Goal: Transaction & Acquisition: Purchase product/service

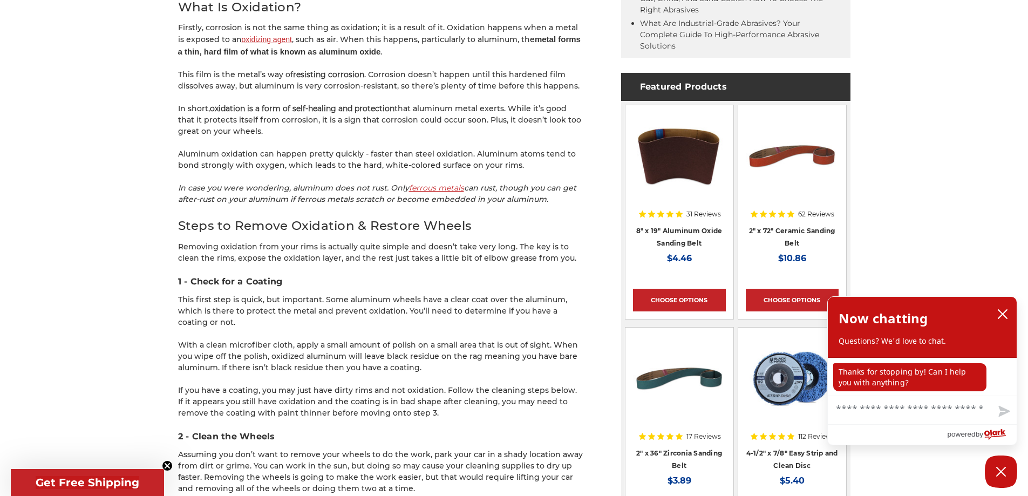
scroll to position [647, 0]
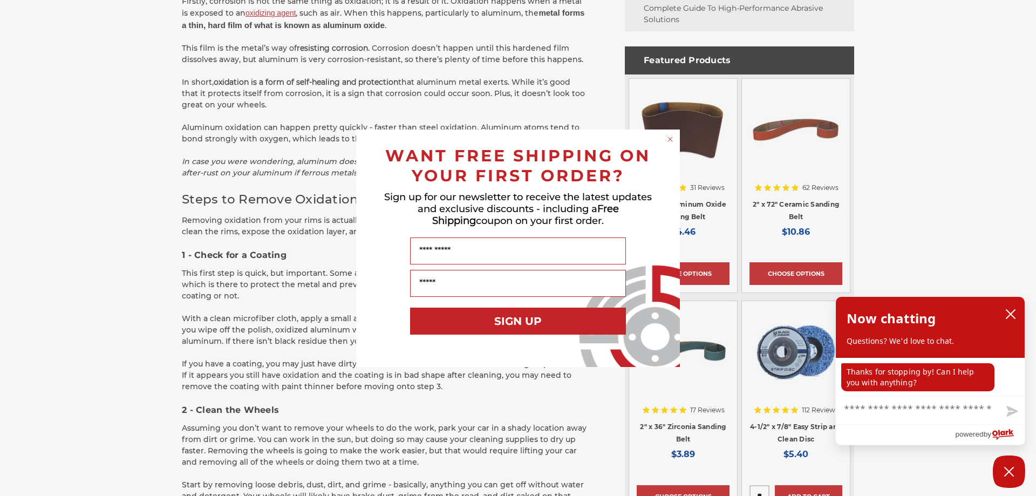
click at [672, 139] on circle "Close dialog" at bounding box center [670, 139] width 10 height 10
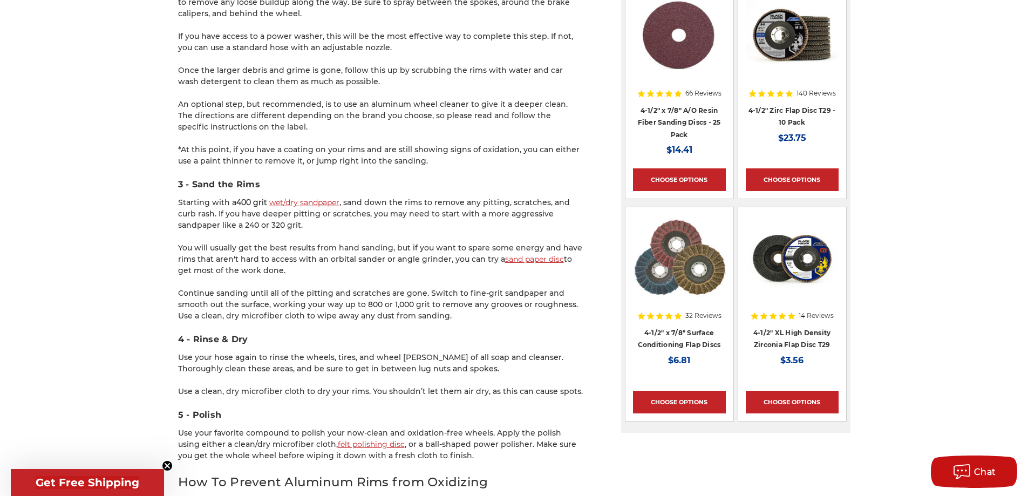
scroll to position [1187, 0]
click at [801, 102] on div at bounding box center [792, 53] width 93 height 122
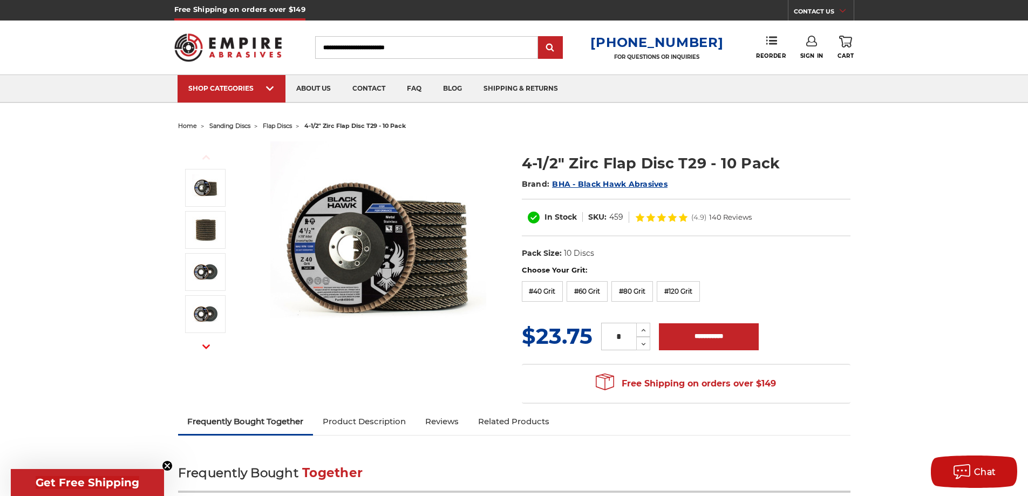
click at [336, 276] on img at bounding box center [378, 249] width 216 height 216
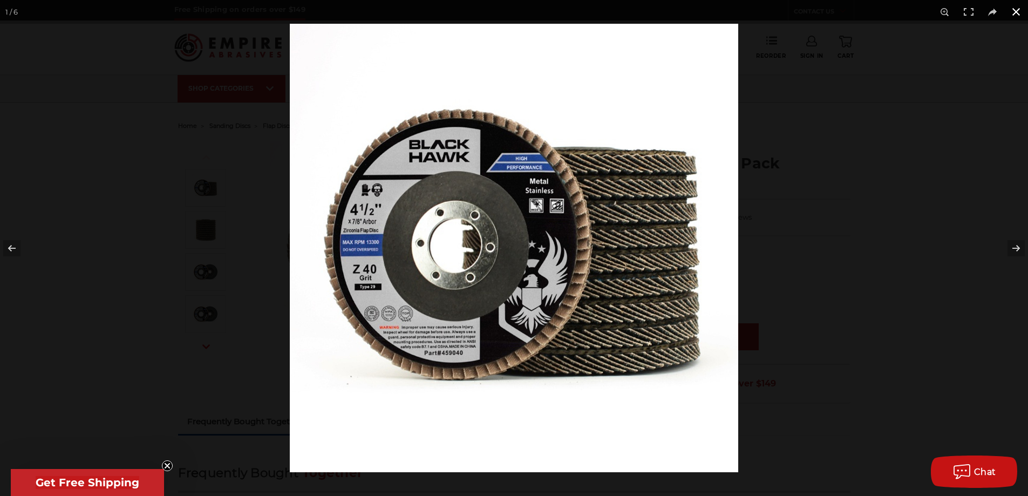
click at [1015, 12] on button at bounding box center [1016, 12] width 24 height 24
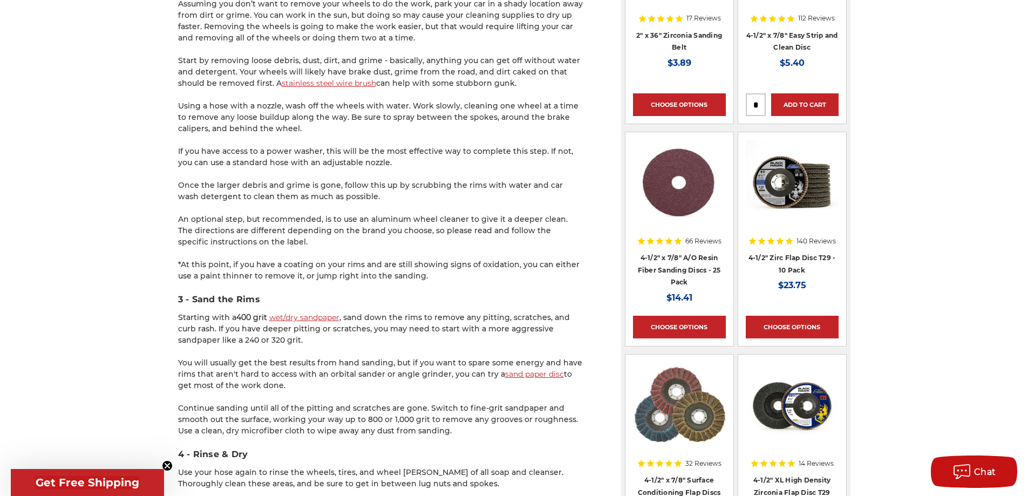
scroll to position [1057, 0]
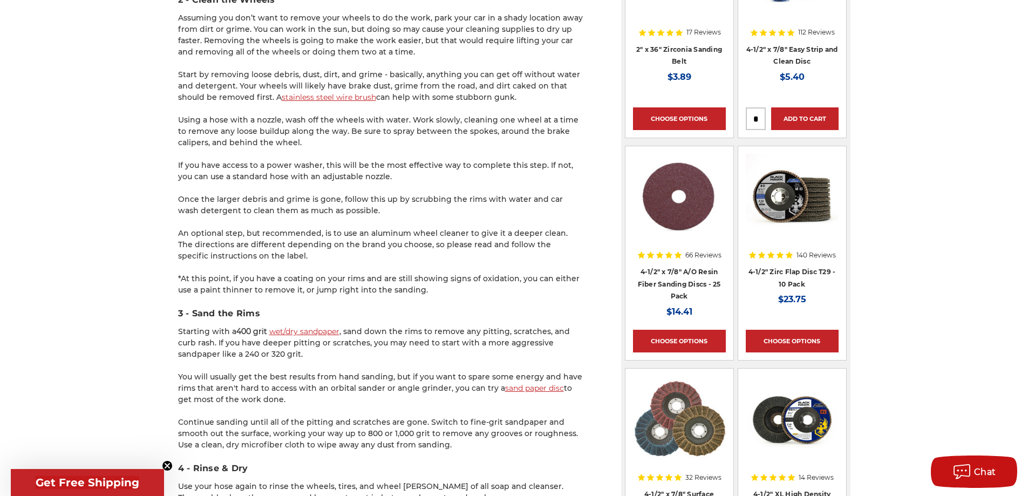
click at [305, 336] on link "wet/dry sandpaper" at bounding box center [304, 331] width 70 height 10
